Goal: Information Seeking & Learning: Find specific fact

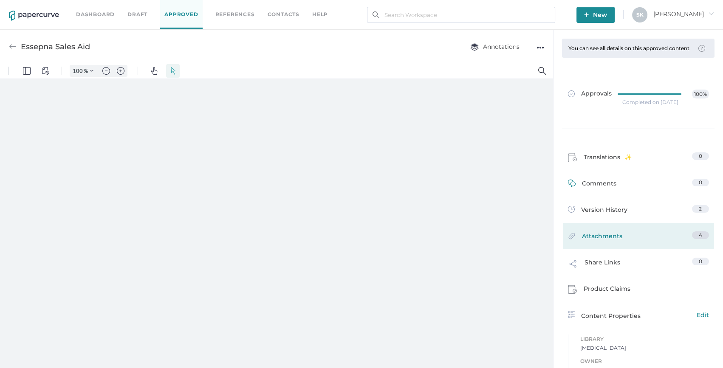
type input "13"
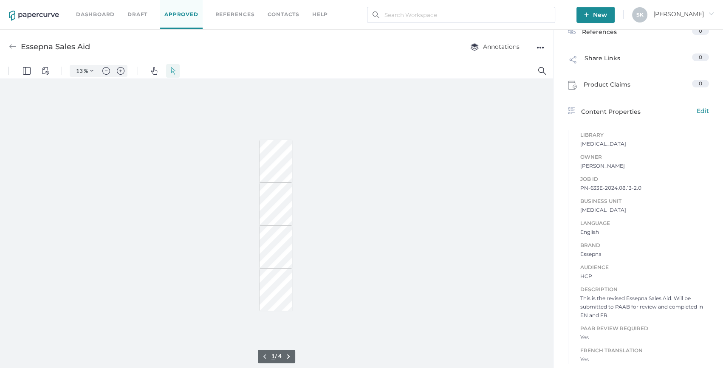
scroll to position [3, 0]
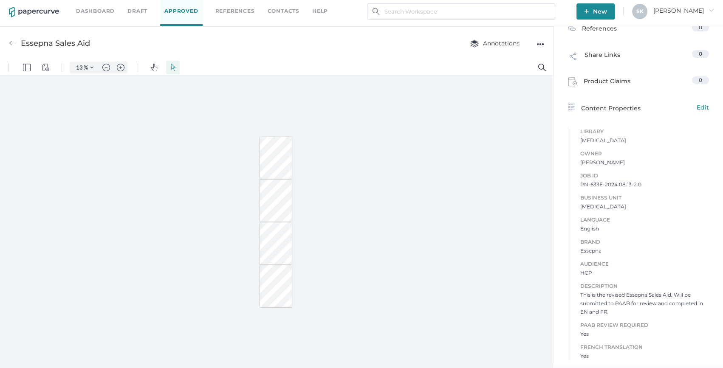
click at [99, 16] on div "Dashboard Draft Approved References Contacts help" at bounding box center [208, 11] width 265 height 29
click at [99, 12] on link "Dashboard" at bounding box center [95, 10] width 39 height 9
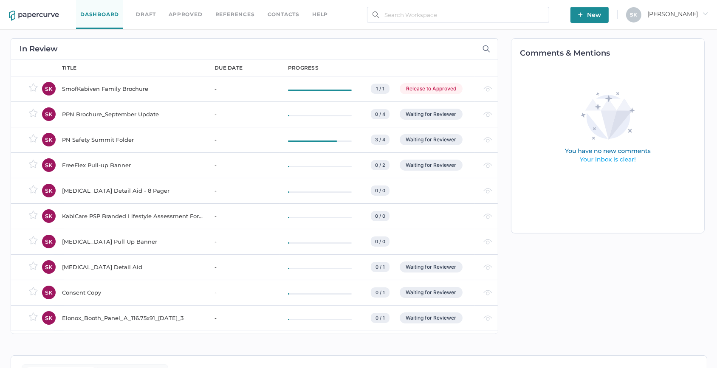
click at [155, 16] on link "Draft" at bounding box center [146, 14] width 20 height 9
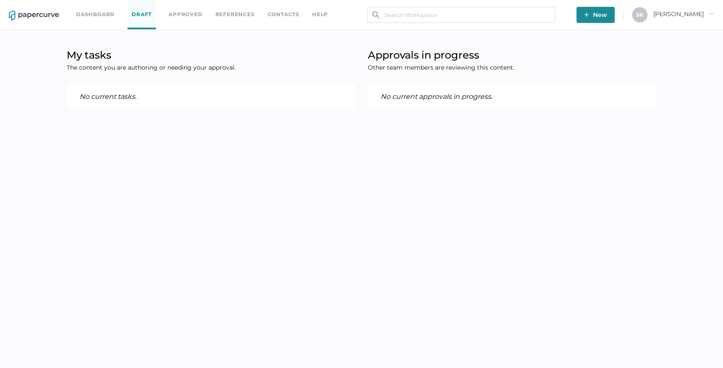
click at [178, 12] on link "Approved" at bounding box center [186, 14] width 34 height 9
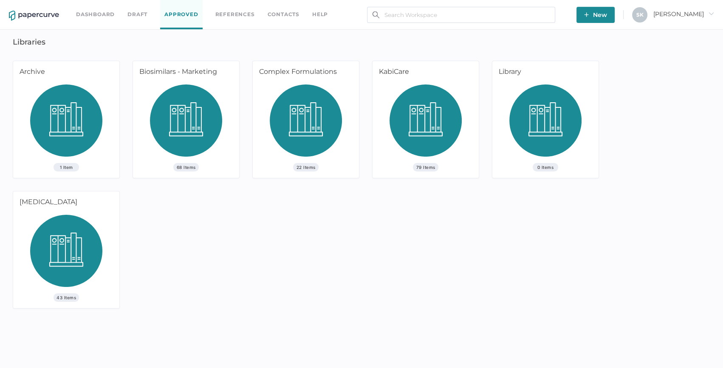
click at [187, 107] on img at bounding box center [186, 124] width 72 height 79
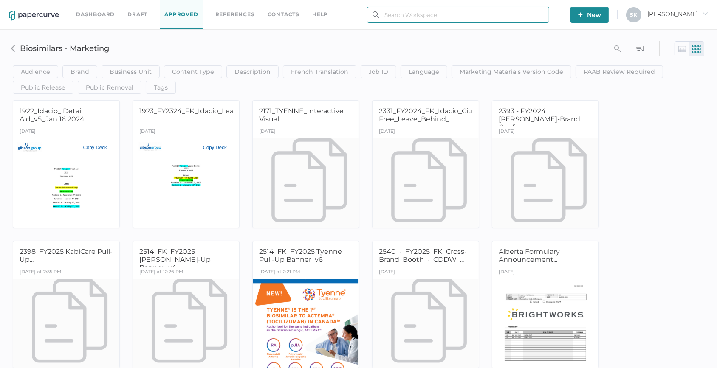
click at [381, 17] on input "text" at bounding box center [458, 15] width 182 height 16
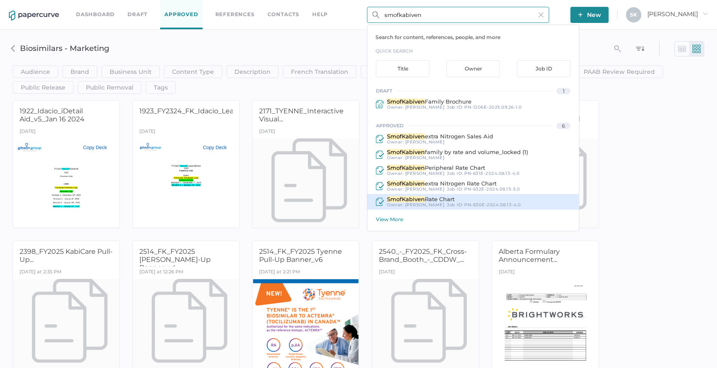
type input "smofkabiven"
click at [481, 201] on div "SmofKabiven Rate Chart" at bounding box center [454, 199] width 134 height 6
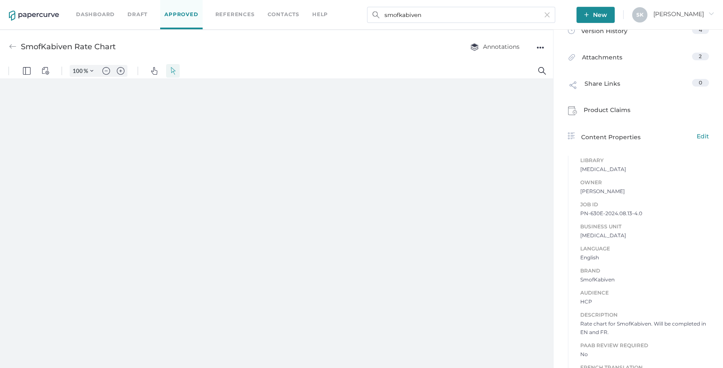
scroll to position [193, 0]
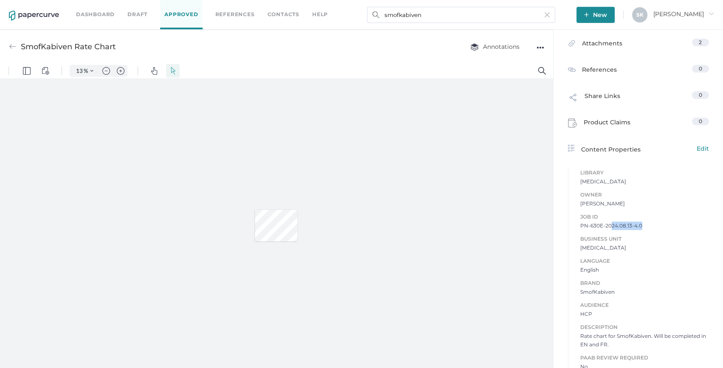
drag, startPoint x: 606, startPoint y: 231, endPoint x: 660, endPoint y: 235, distance: 53.7
click at [660, 230] on span "PN-630E-2024.08.13-4.0" at bounding box center [644, 226] width 129 height 8
drag, startPoint x: 660, startPoint y: 235, endPoint x: 627, endPoint y: 235, distance: 33.1
click at [634, 230] on span "PN-630E-2024.08.13-4.0" at bounding box center [644, 226] width 129 height 8
drag, startPoint x: 601, startPoint y: 231, endPoint x: 642, endPoint y: 231, distance: 41.2
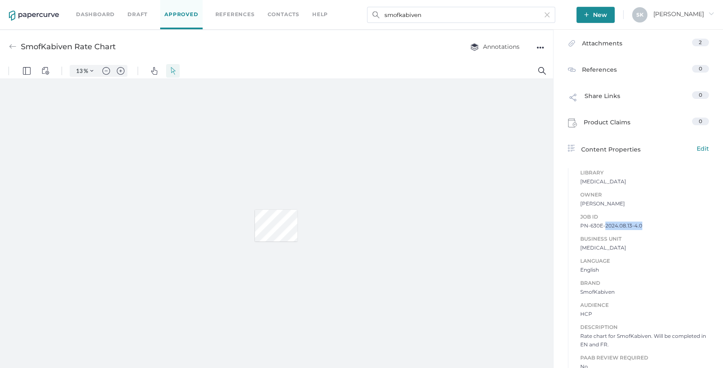
click at [642, 230] on span "PN-630E-2024.08.13-4.0" at bounding box center [644, 226] width 129 height 8
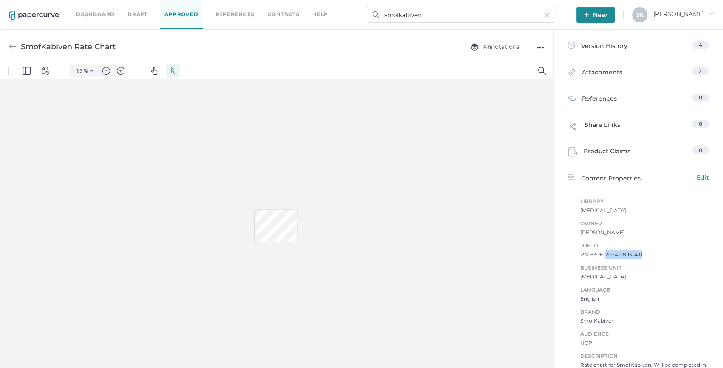
scroll to position [154, 0]
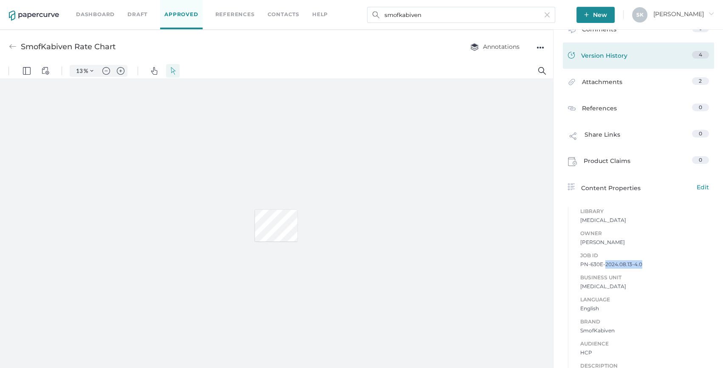
click at [602, 58] on span "Version History" at bounding box center [604, 57] width 46 height 12
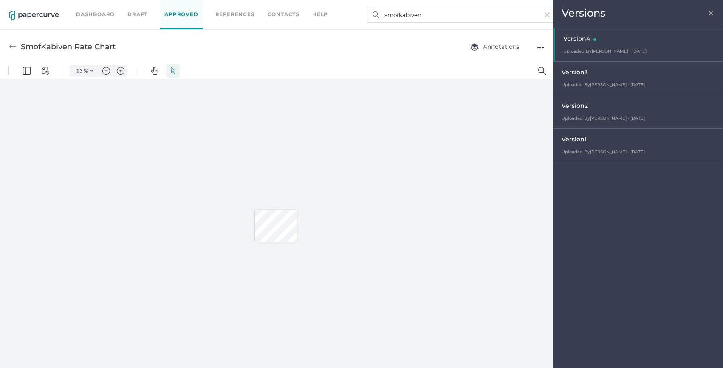
click at [605, 140] on div "Version 1" at bounding box center [640, 141] width 157 height 12
type input "13"
click at [710, 14] on span "×" at bounding box center [711, 11] width 7 height 7
